Goal: Task Accomplishment & Management: Manage account settings

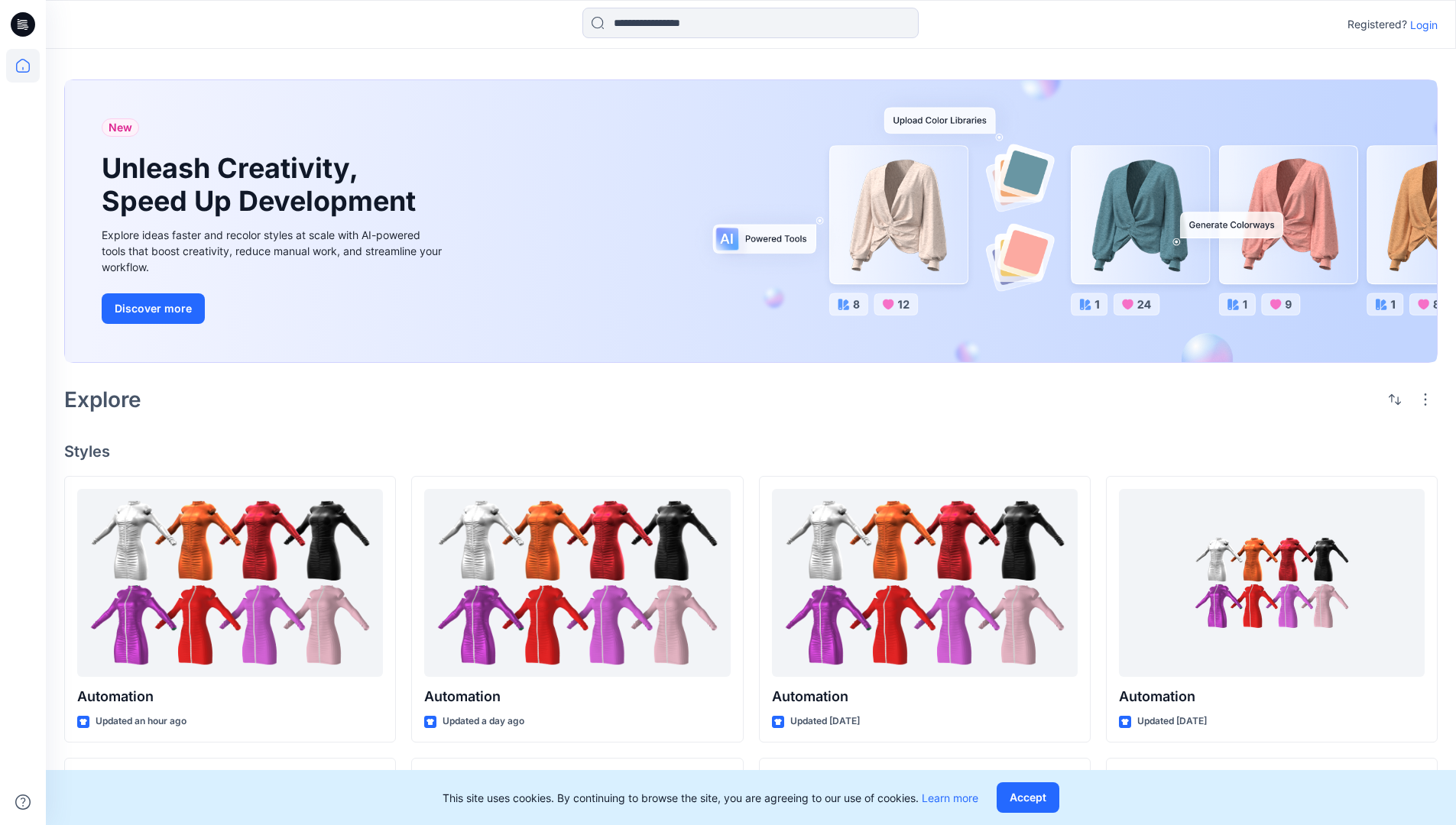
click at [1419, 25] on p "Login" at bounding box center [1424, 25] width 27 height 16
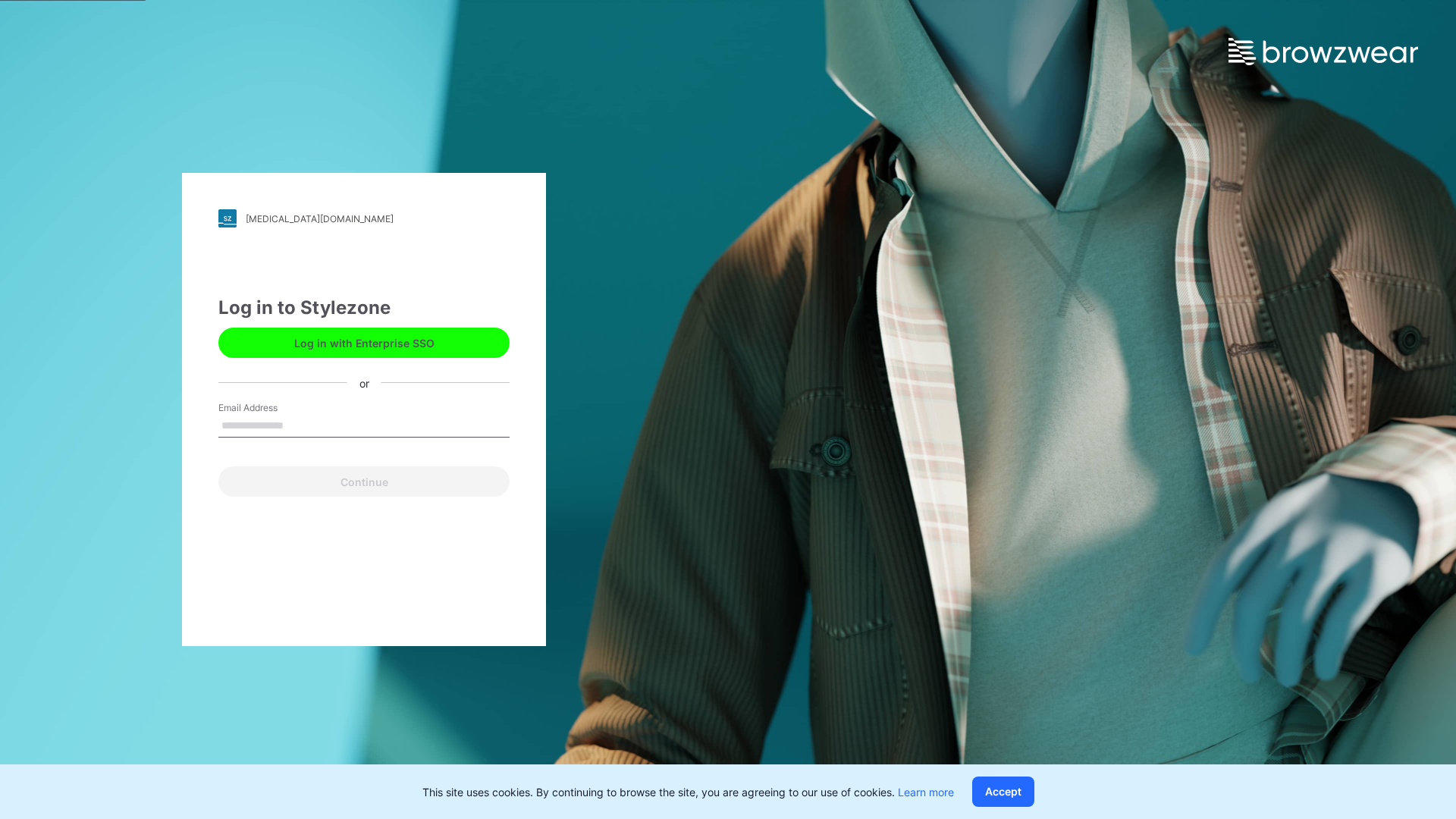
click at [300, 425] on input "Email Address" at bounding box center [364, 426] width 292 height 23
type input "**********"
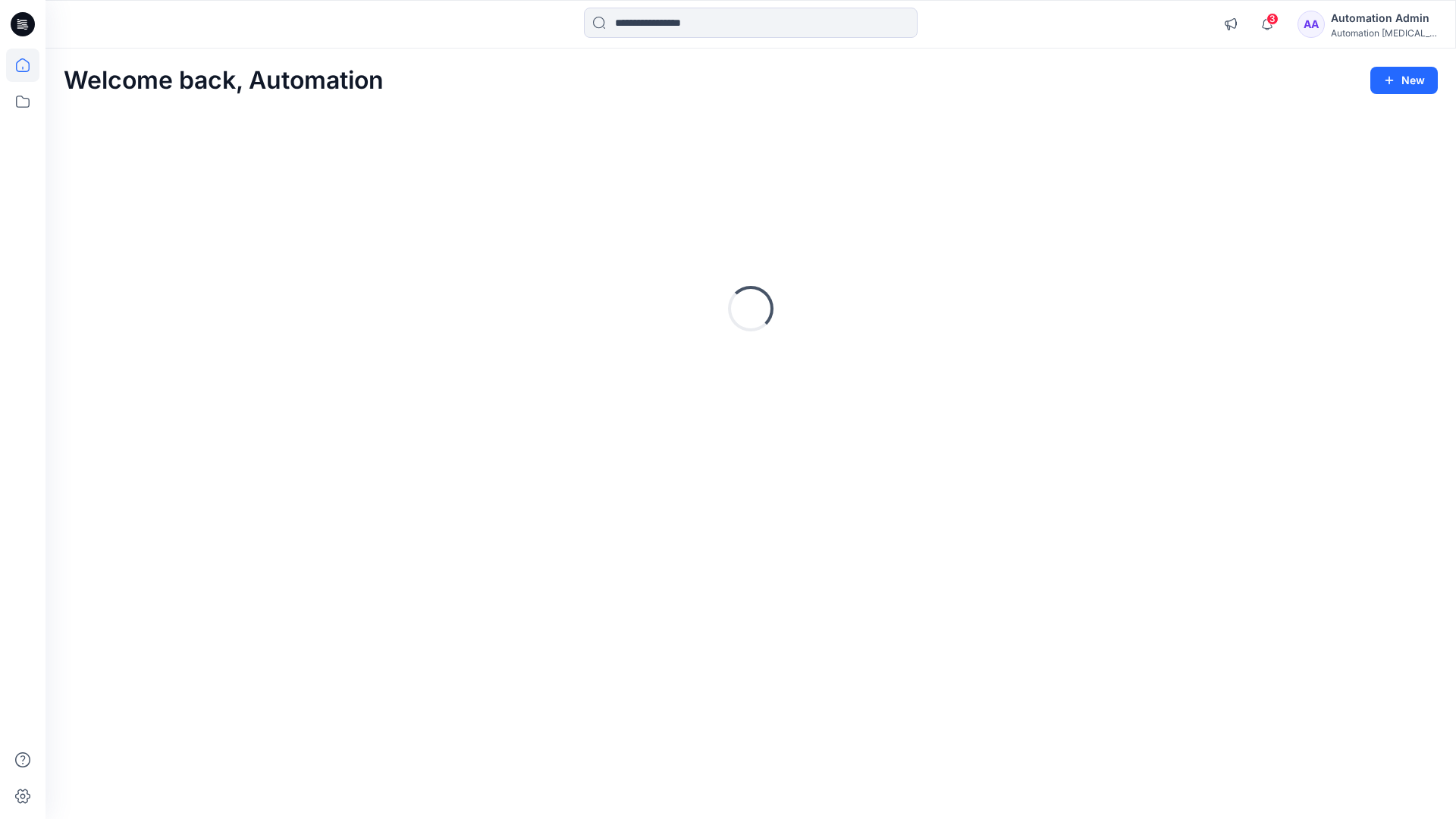
click at [29, 65] on icon at bounding box center [23, 65] width 13 height 13
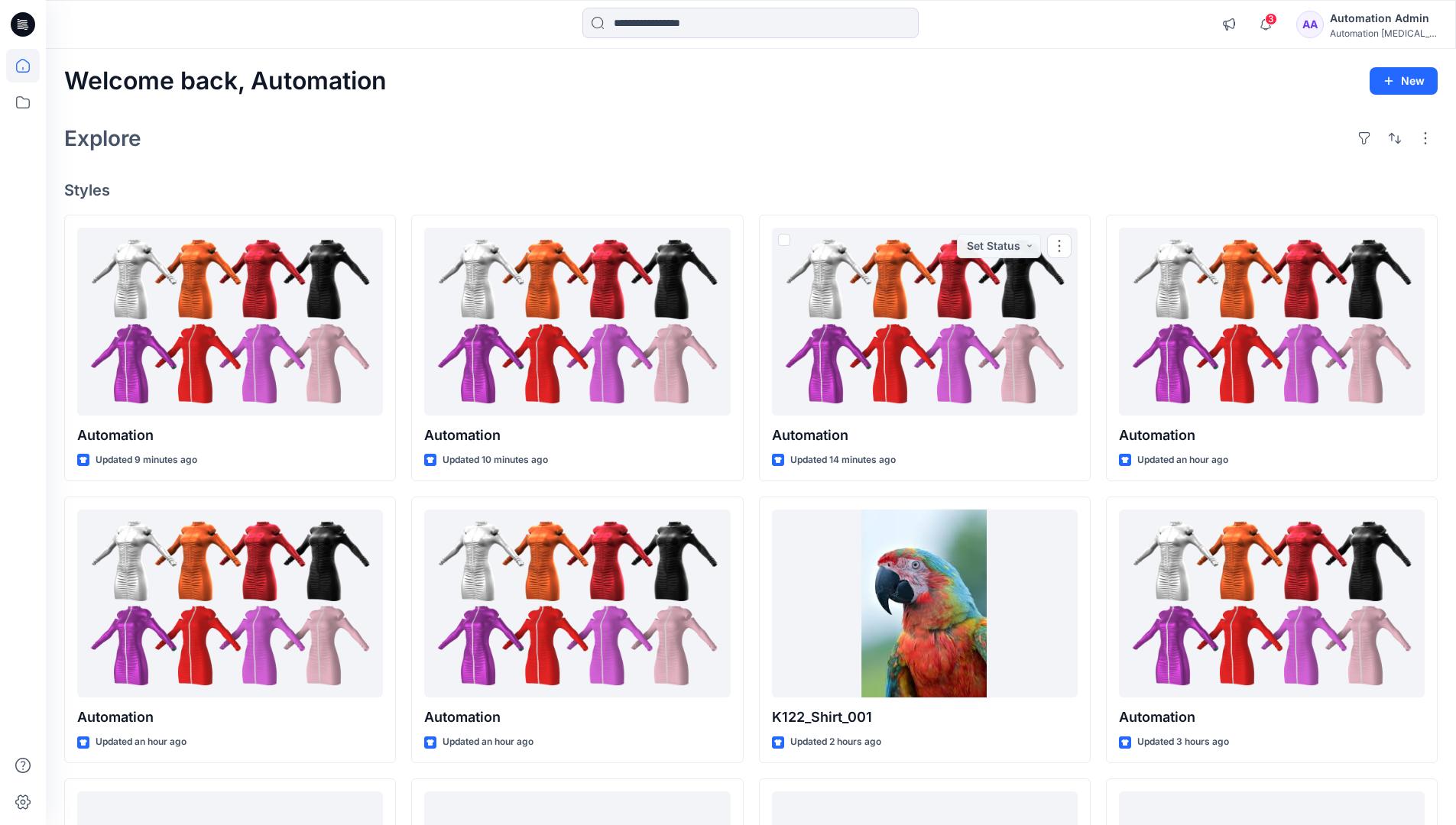
click at [1386, 18] on div "Automation Admin" at bounding box center [1383, 19] width 107 height 19
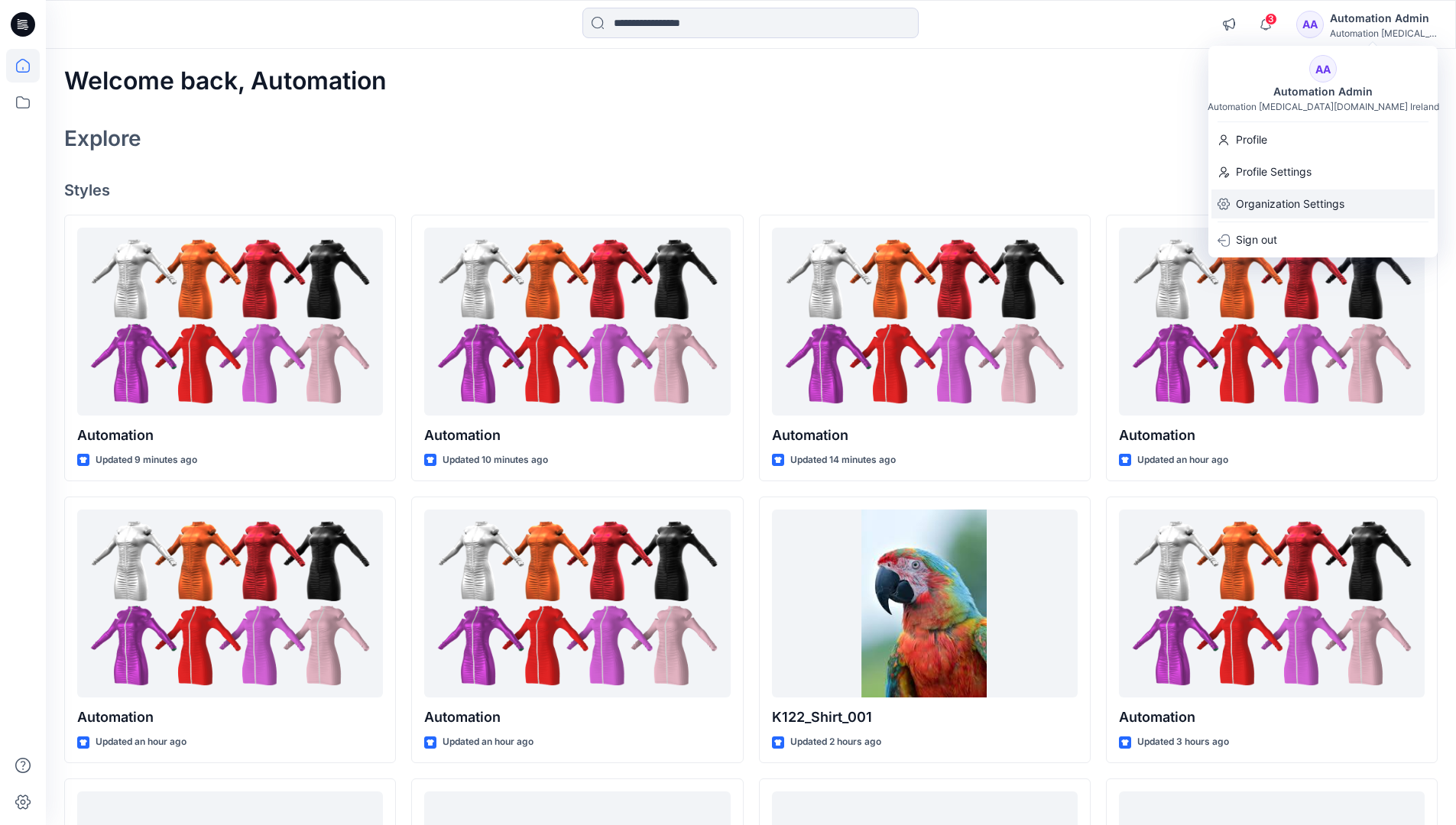
click at [1307, 204] on p "Organization Settings" at bounding box center [1290, 204] width 109 height 29
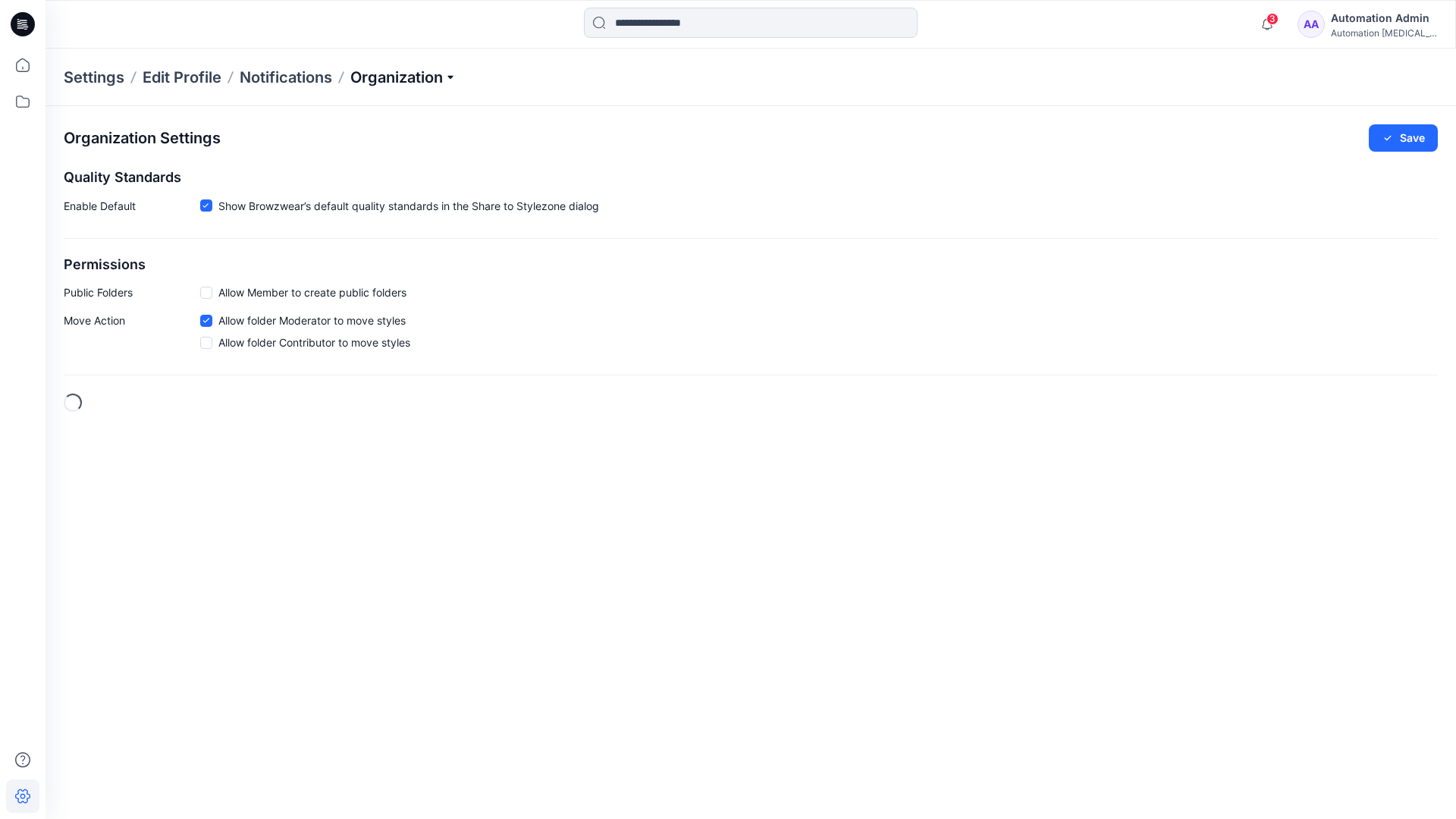
click at [454, 74] on p "Organization" at bounding box center [404, 77] width 106 height 21
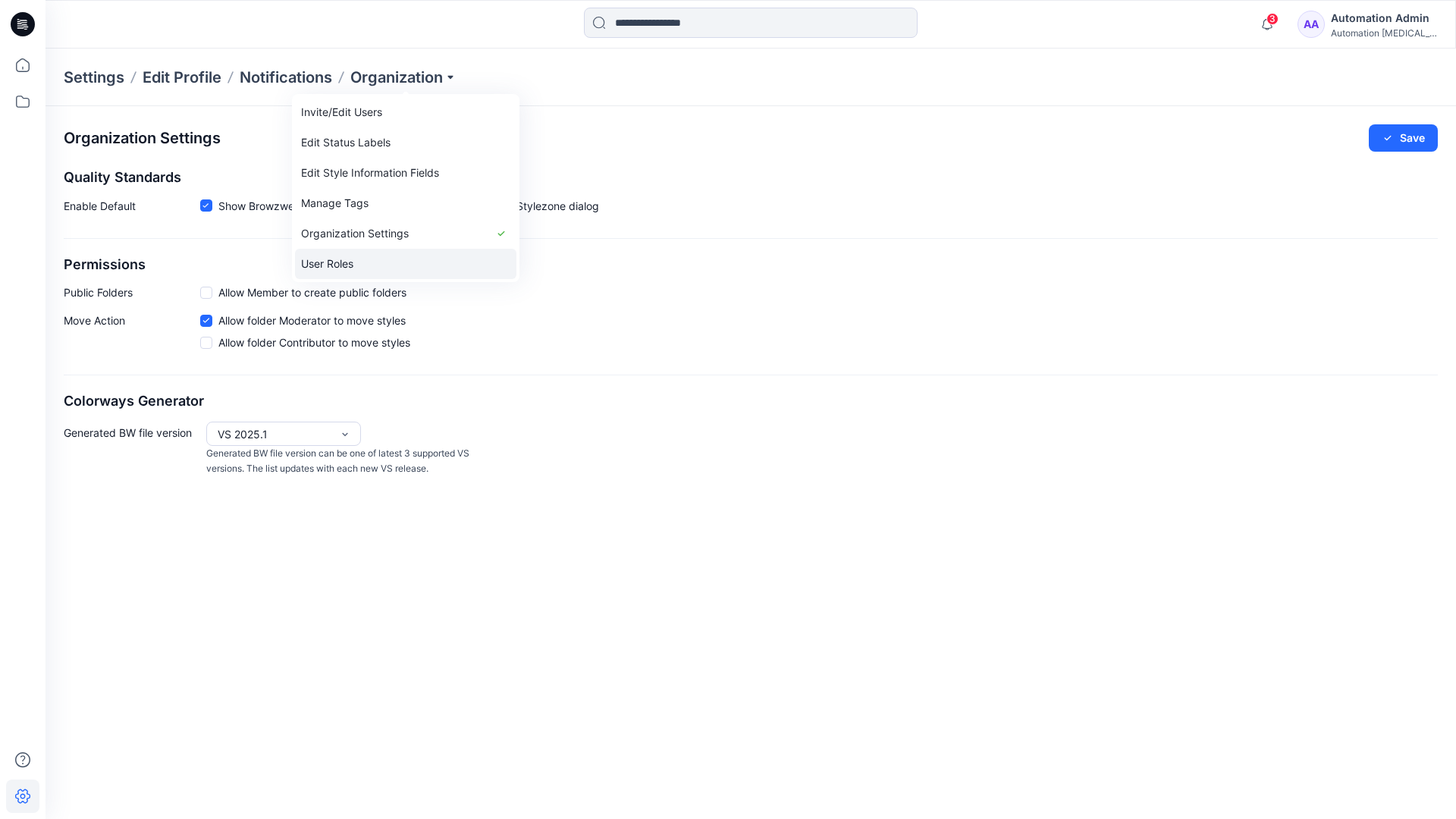
click at [359, 262] on link "User Roles" at bounding box center [405, 264] width 222 height 30
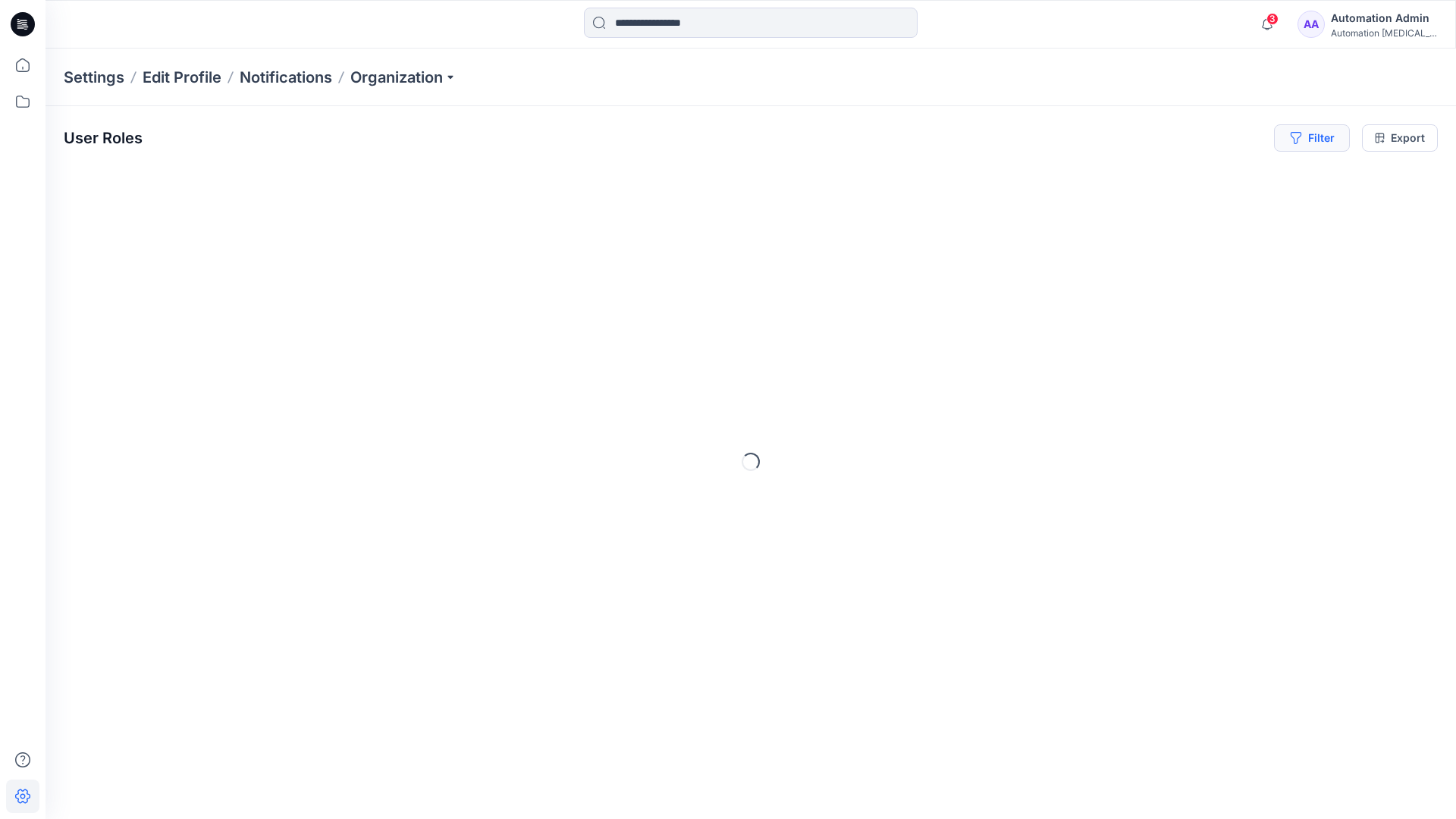
click at [1318, 142] on button "Filter" at bounding box center [1312, 138] width 76 height 27
click at [1218, 177] on div at bounding box center [1257, 179] width 156 height 19
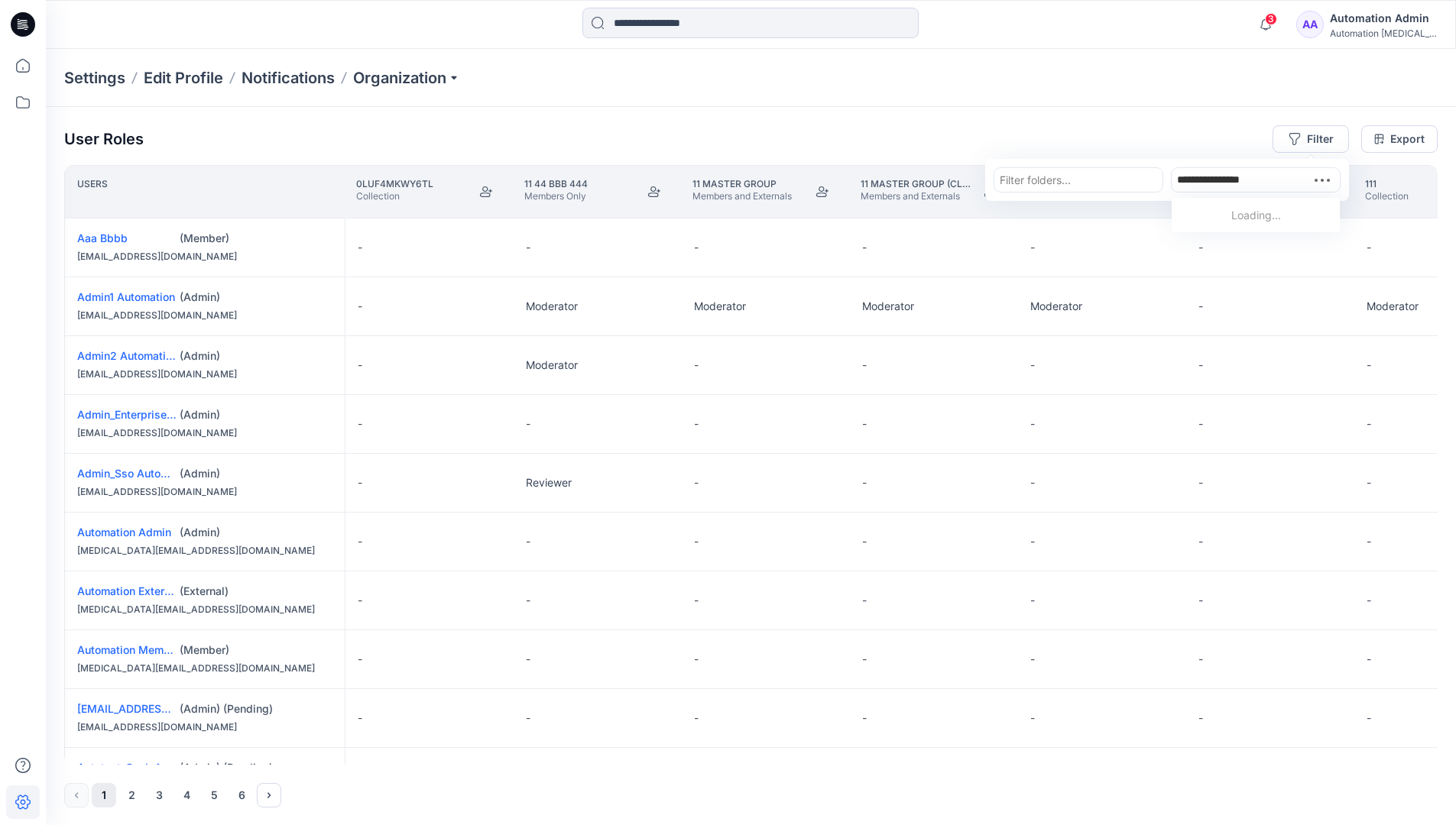
type input "**********"
click at [1231, 212] on p "Automation Member" at bounding box center [1256, 218] width 101 height 20
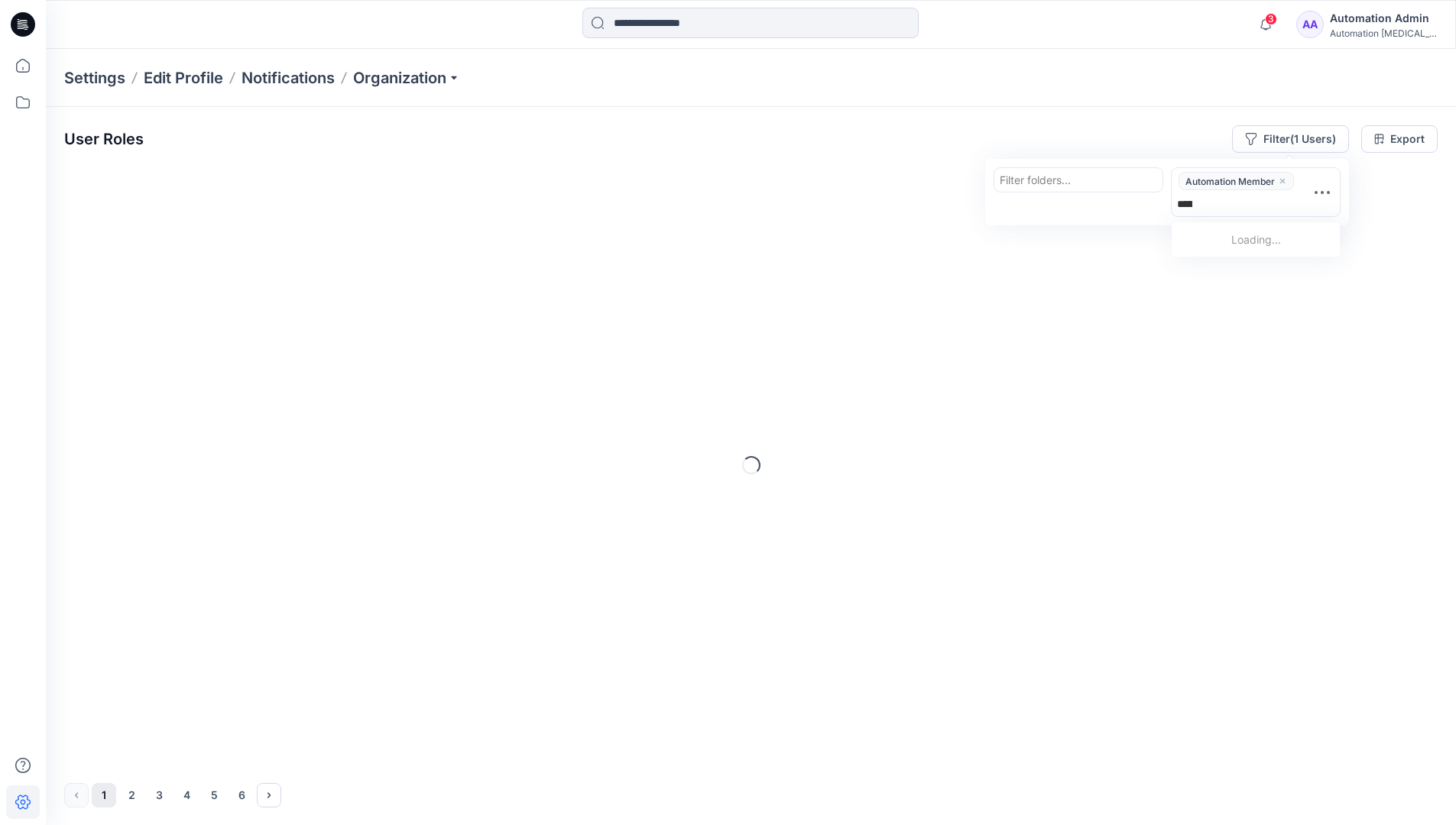
type input "**********"
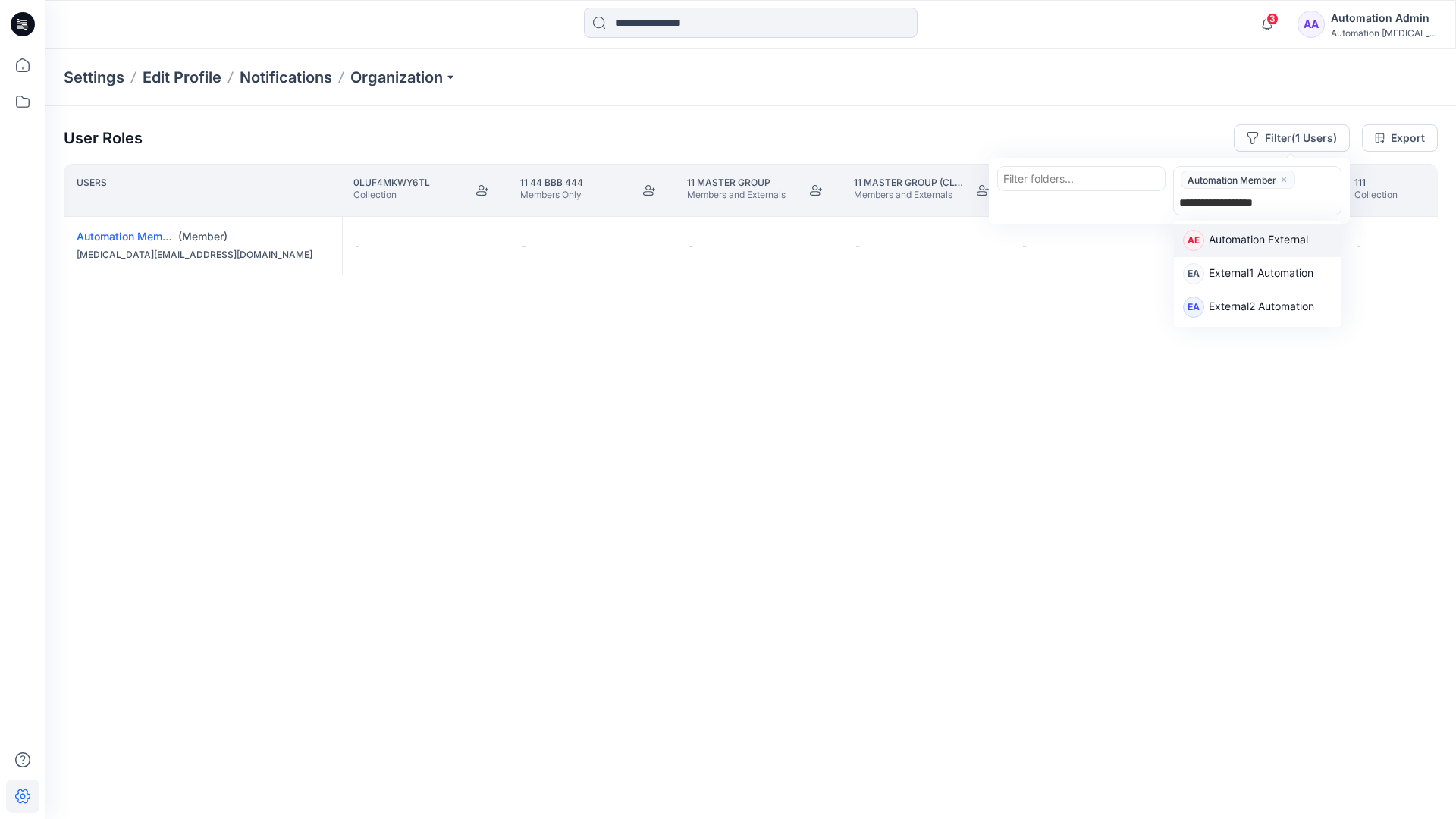
click at [1303, 239] on p "Automation External" at bounding box center [1259, 241] width 99 height 19
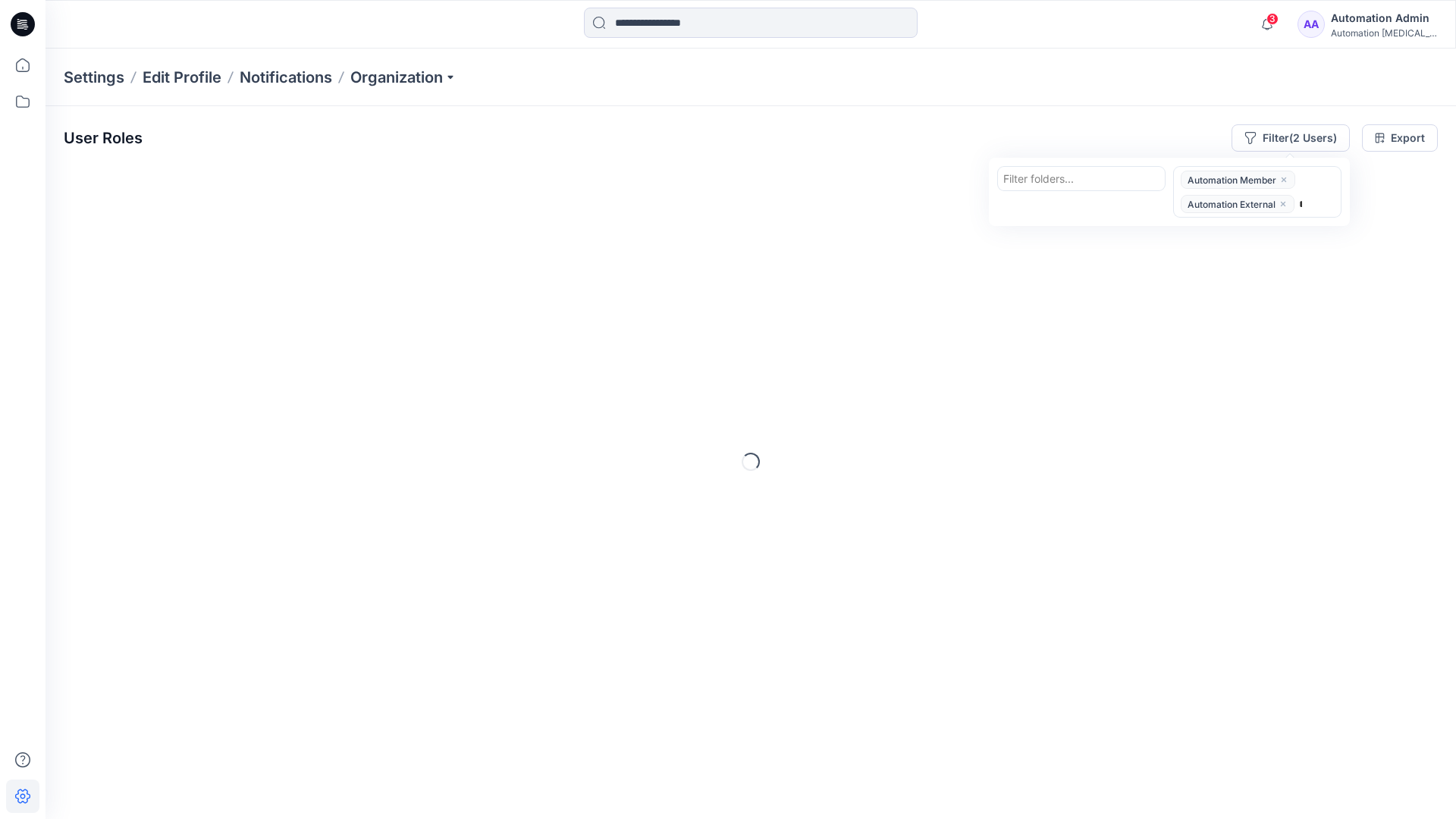
type input "*****"
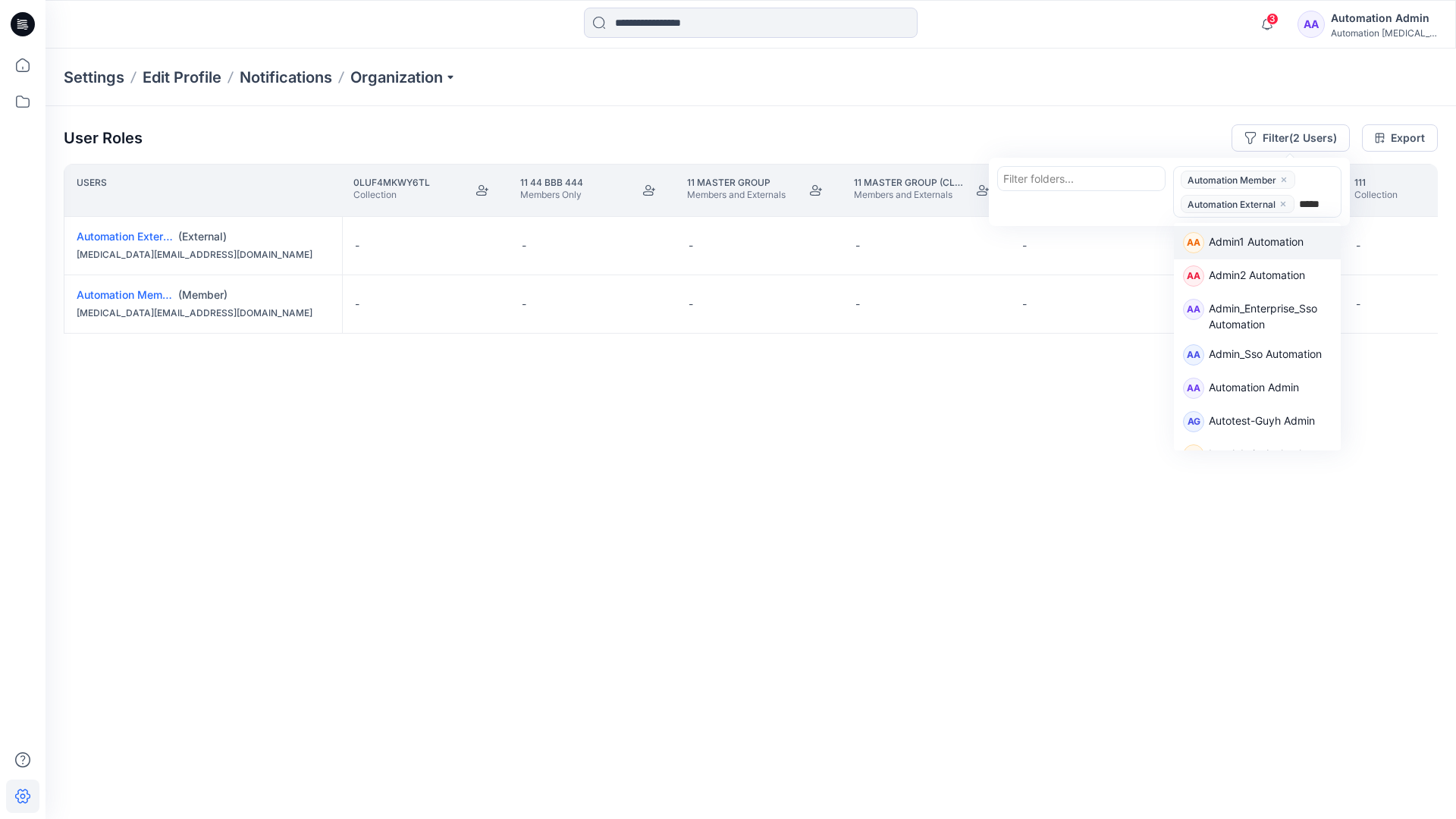
click at [1302, 228] on div "AA Admin1 Automation" at bounding box center [1257, 243] width 167 height 34
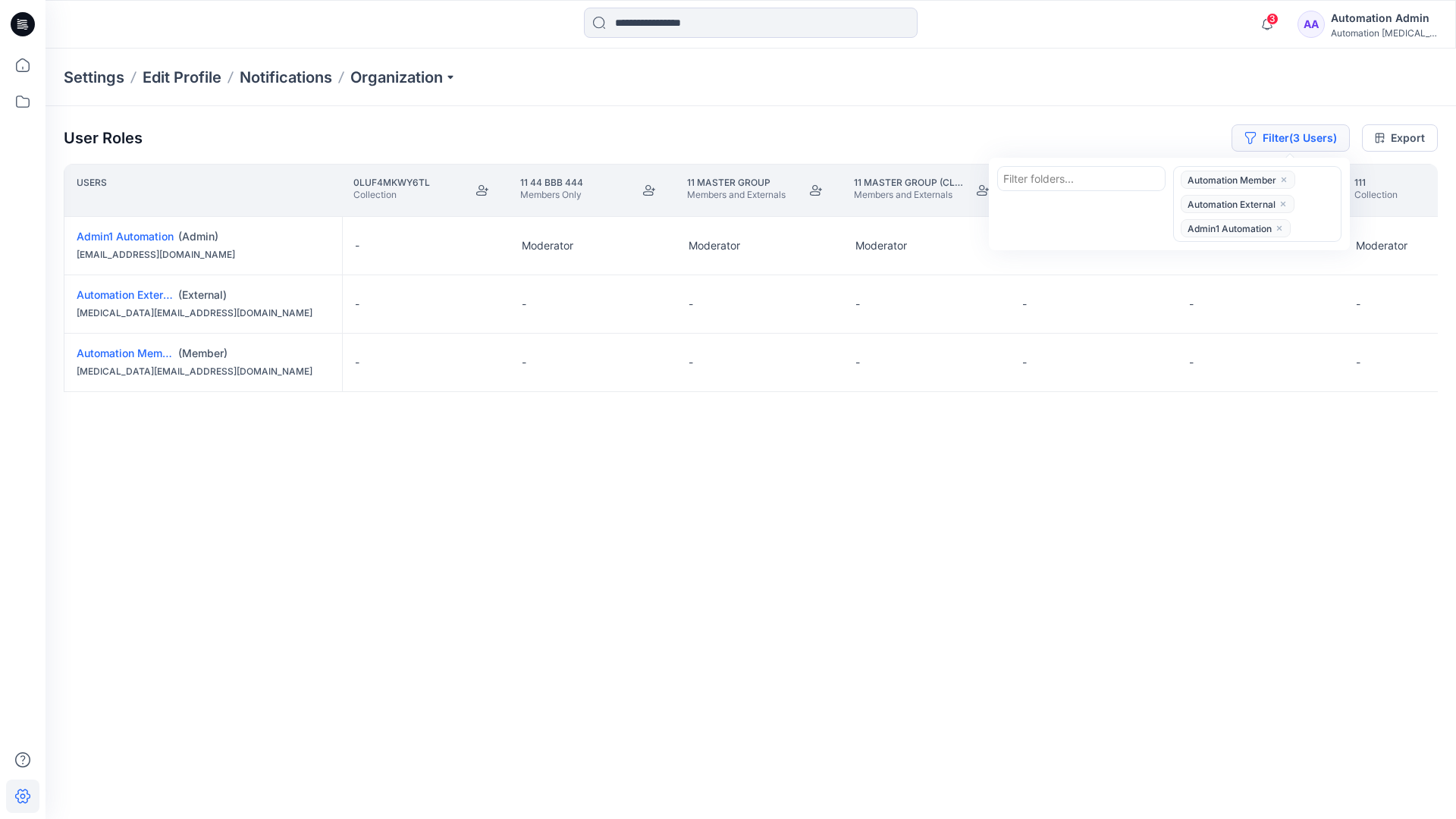
click at [1269, 131] on button "Filter (3 Users)" at bounding box center [1291, 138] width 118 height 27
click at [1290, 142] on button "Filter (3 Users)" at bounding box center [1291, 138] width 118 height 27
click at [1284, 201] on icon "close" at bounding box center [1282, 204] width 9 height 9
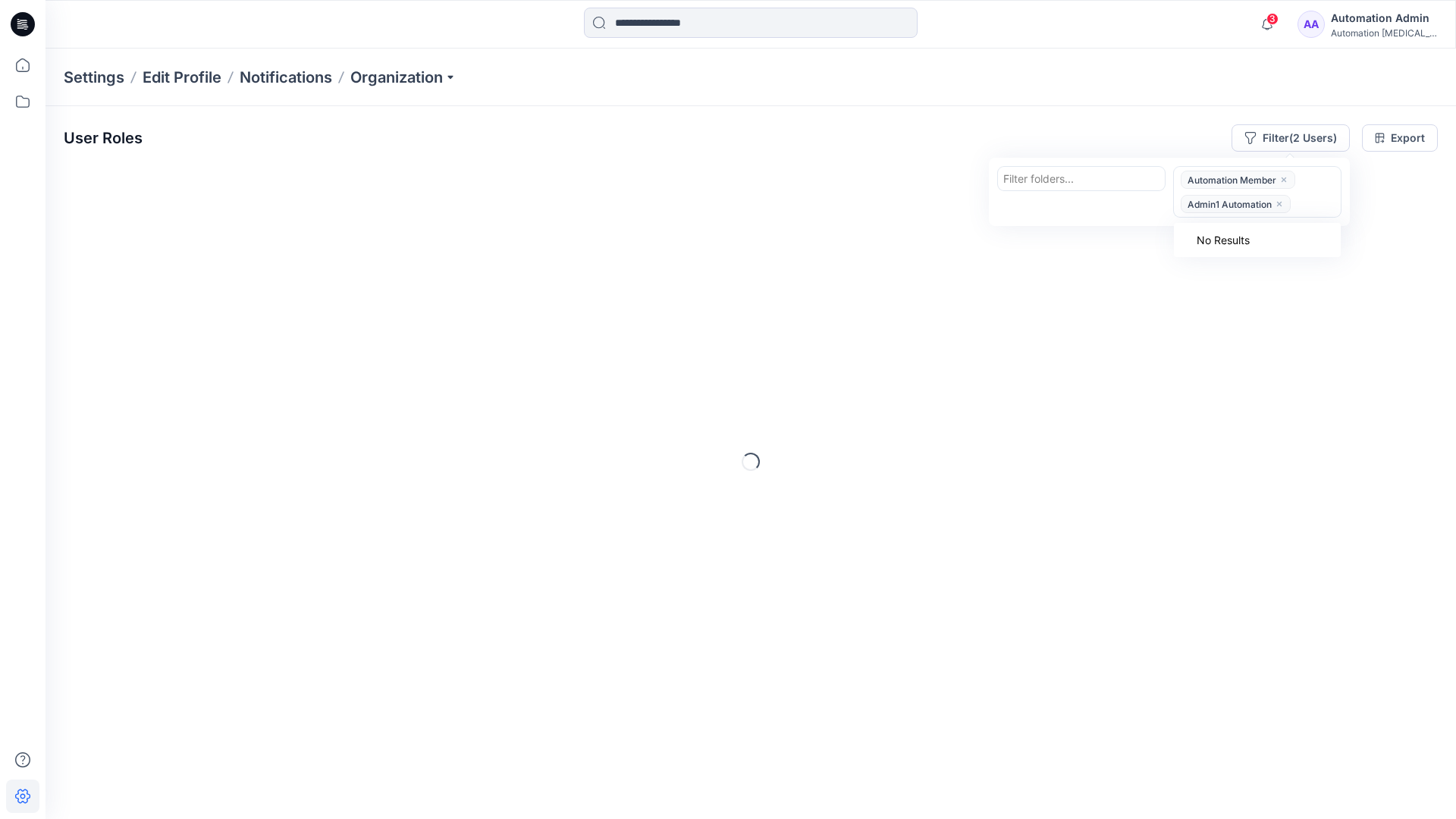
click at [1281, 201] on icon "close" at bounding box center [1279, 204] width 9 height 9
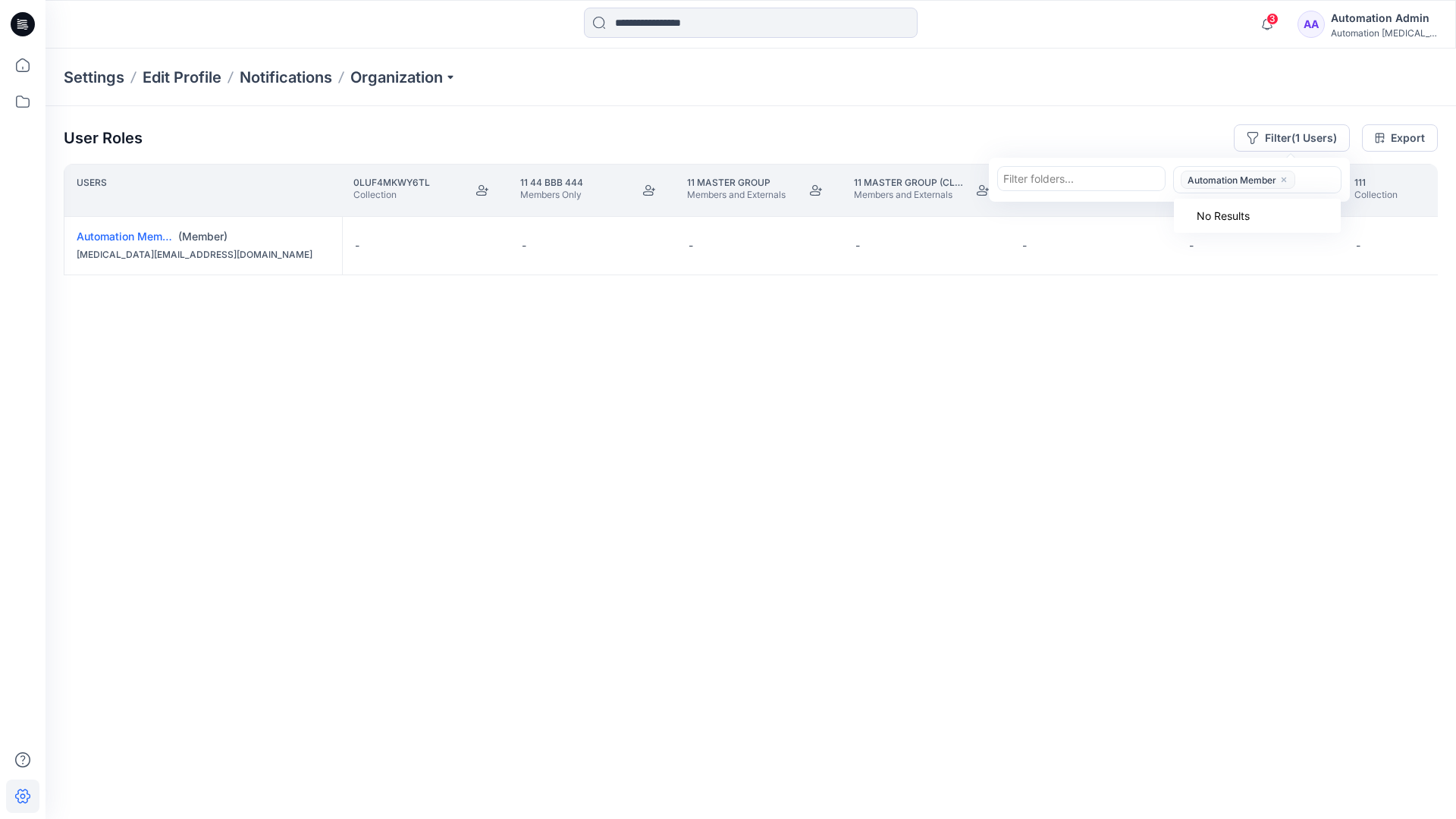
click at [1284, 177] on icon "close" at bounding box center [1283, 179] width 9 height 9
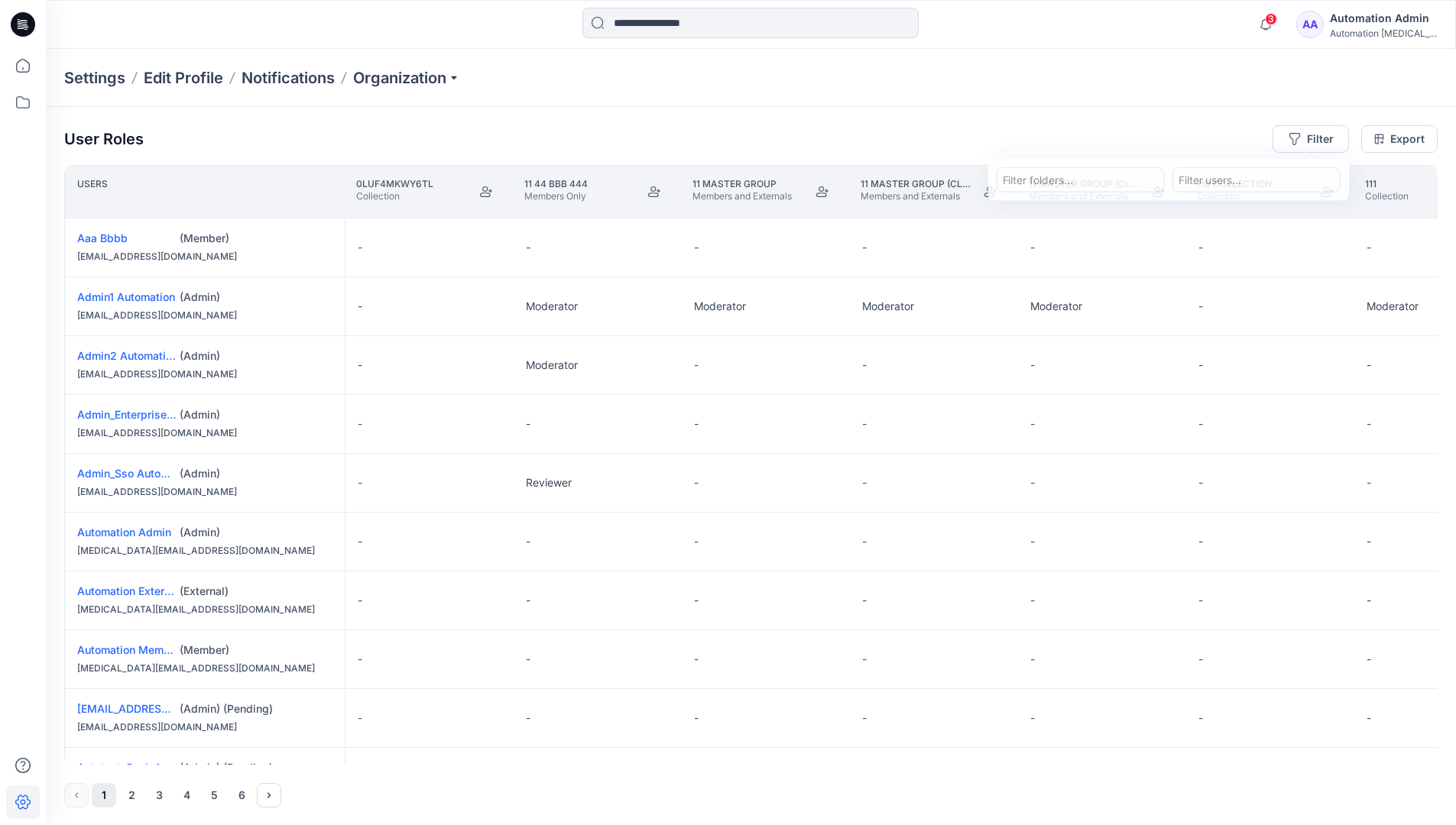
click at [1095, 121] on div "User Roles Filter Filter folders... Filter users... Export Users 0LUf4mKwY6TL C…" at bounding box center [750, 466] width 1410 height 719
click at [1395, 20] on div "Automation Admin" at bounding box center [1383, 19] width 107 height 19
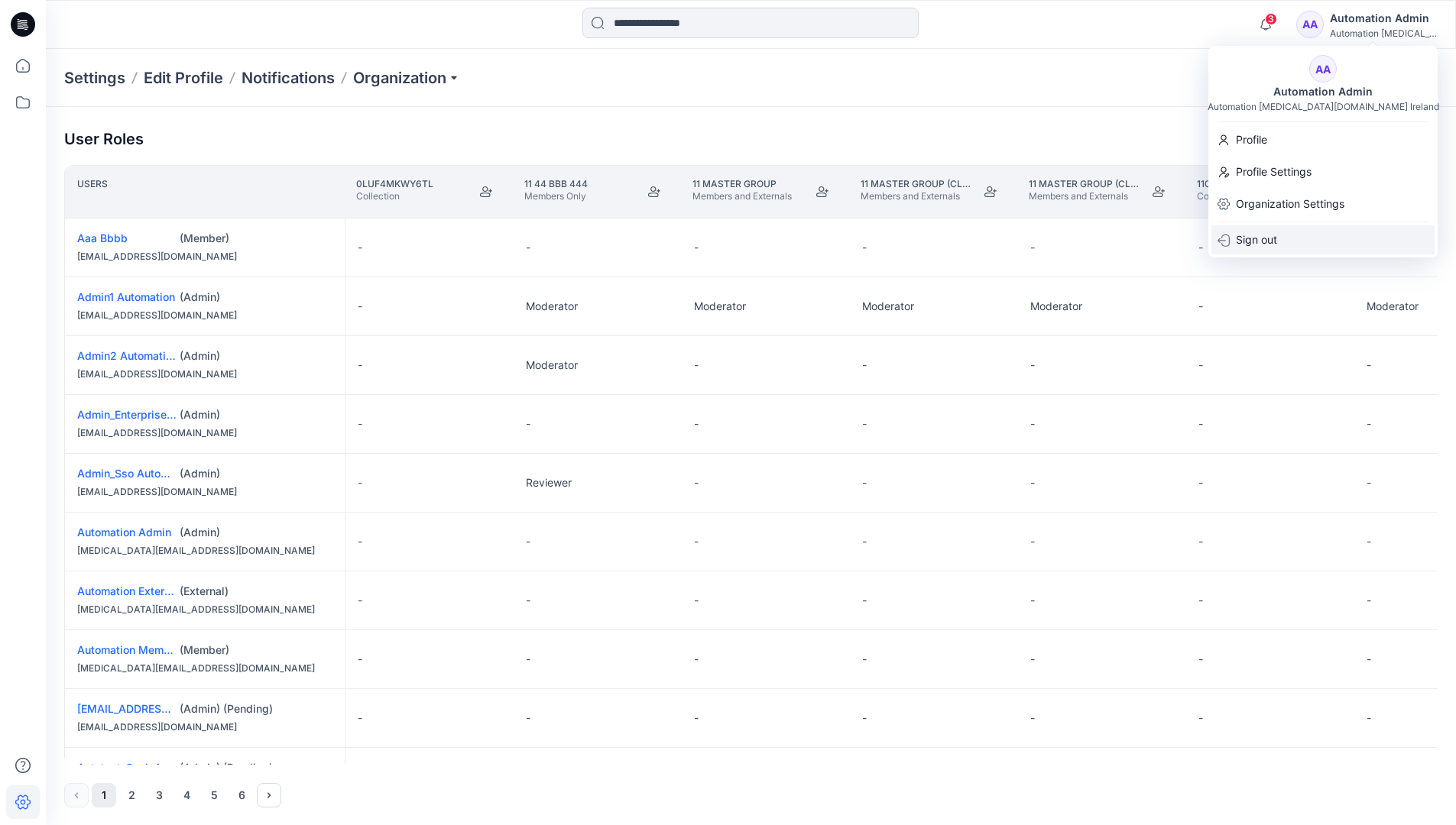
click at [1306, 233] on div "Sign out" at bounding box center [1323, 240] width 223 height 29
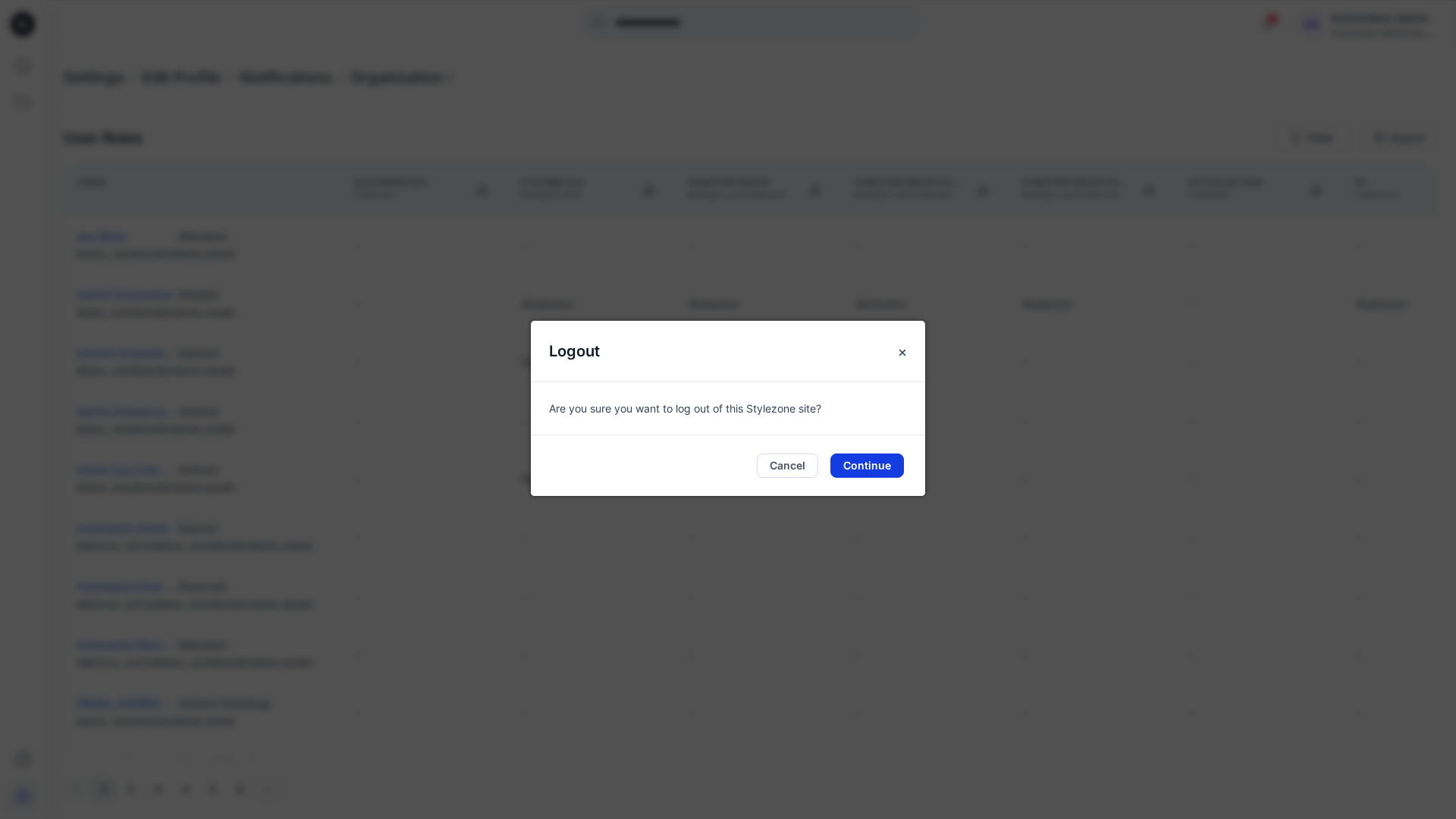
click at [864, 461] on button "Continue" at bounding box center [867, 465] width 73 height 24
